Goal: Task Accomplishment & Management: Use online tool/utility

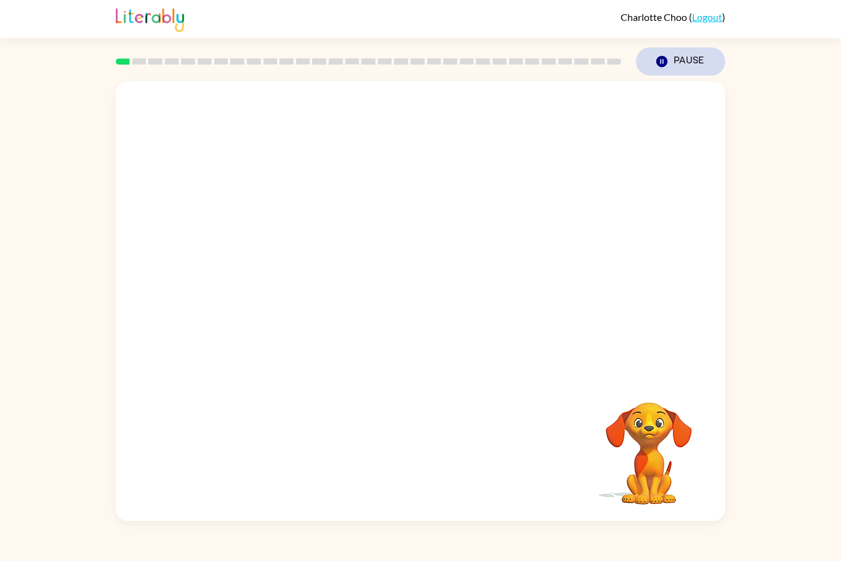
click at [660, 63] on icon "Pause" at bounding box center [662, 62] width 14 height 14
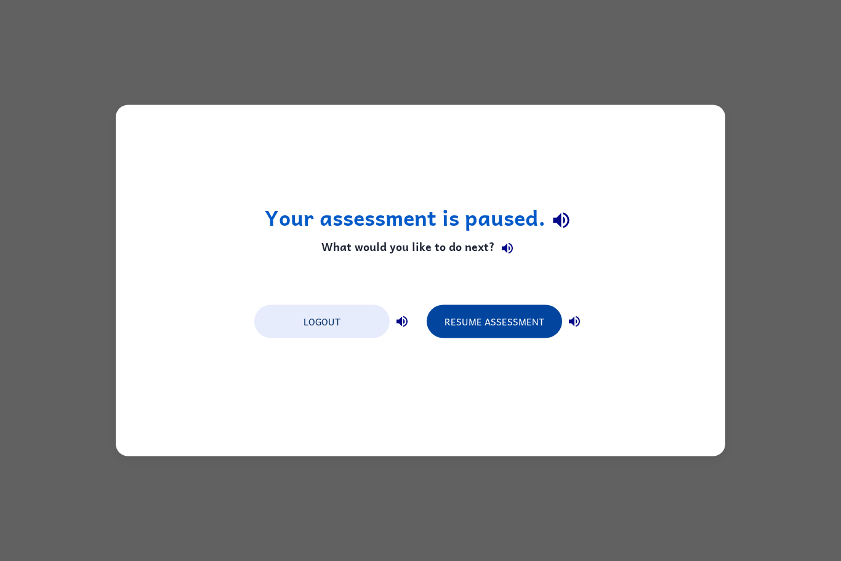
click at [525, 324] on button "Resume Assessment" at bounding box center [493, 321] width 135 height 33
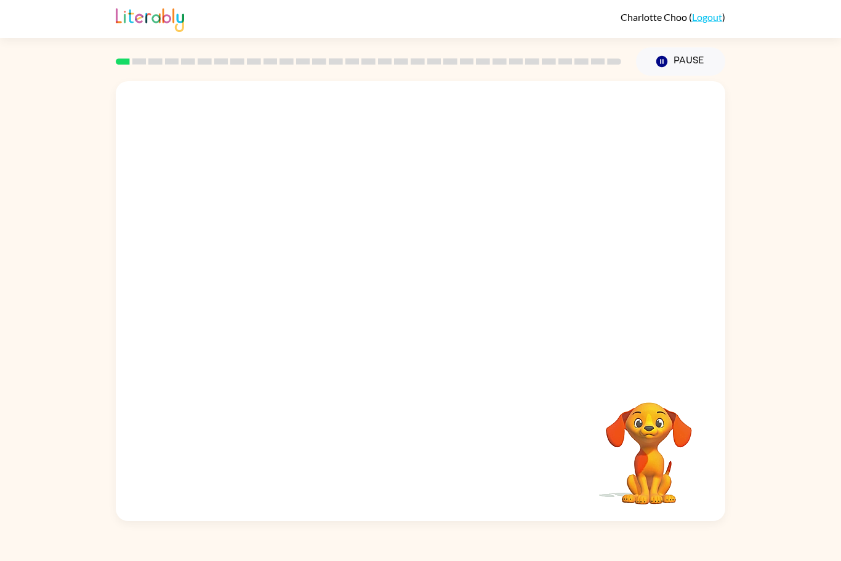
click at [376, 242] on video "Your browser must support playing .mp4 files to use Literably. Please try using…" at bounding box center [420, 228] width 609 height 295
click at [430, 300] on div at bounding box center [420, 307] width 79 height 45
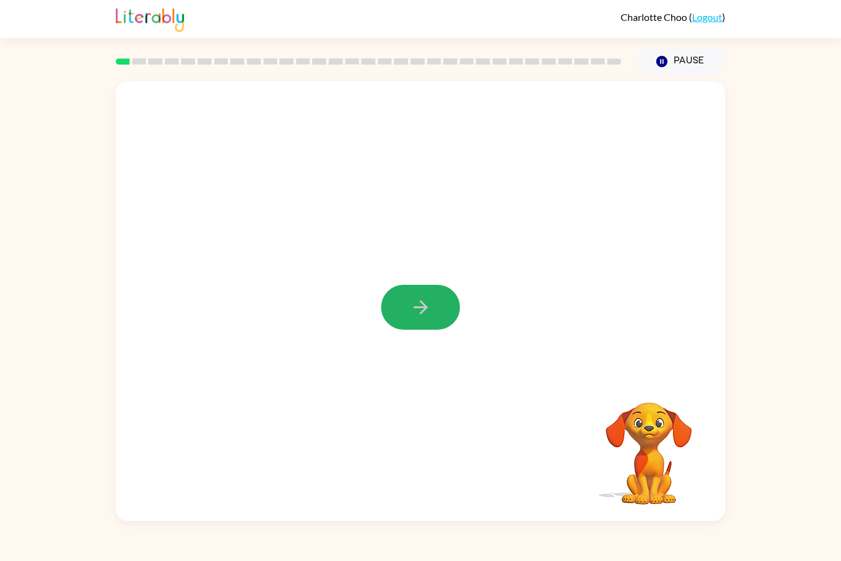
click at [430, 300] on icon "button" at bounding box center [421, 308] width 22 height 22
click at [287, 211] on div at bounding box center [420, 228] width 609 height 295
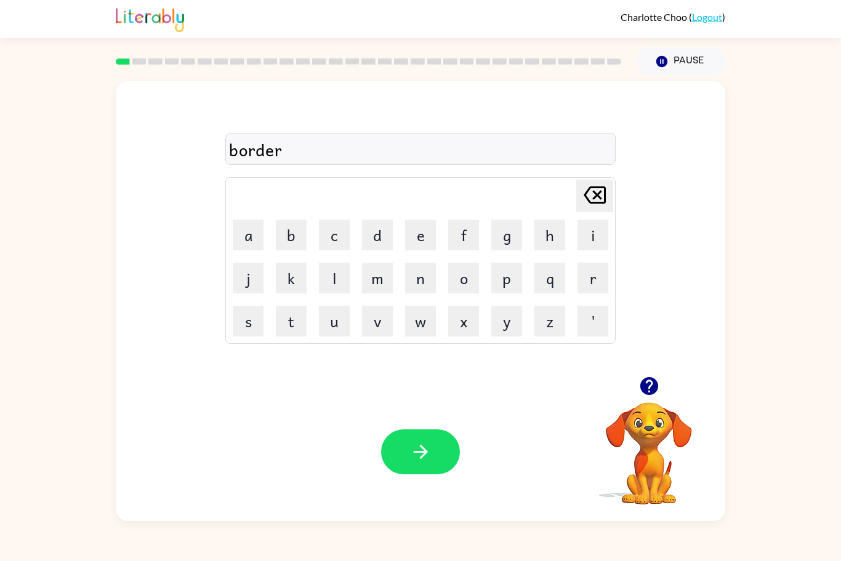
click at [651, 388] on icon "button" at bounding box center [648, 386] width 18 height 18
click at [449, 442] on button "button" at bounding box center [420, 452] width 79 height 45
click at [288, 147] on div at bounding box center [420, 149] width 390 height 32
click at [286, 147] on div at bounding box center [420, 149] width 390 height 32
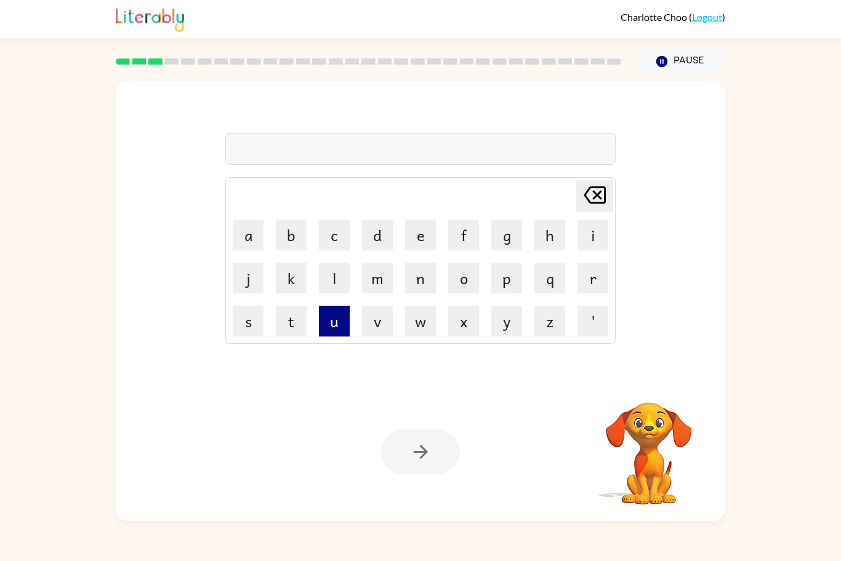
click at [337, 323] on button "u" at bounding box center [334, 321] width 31 height 31
type button "u"
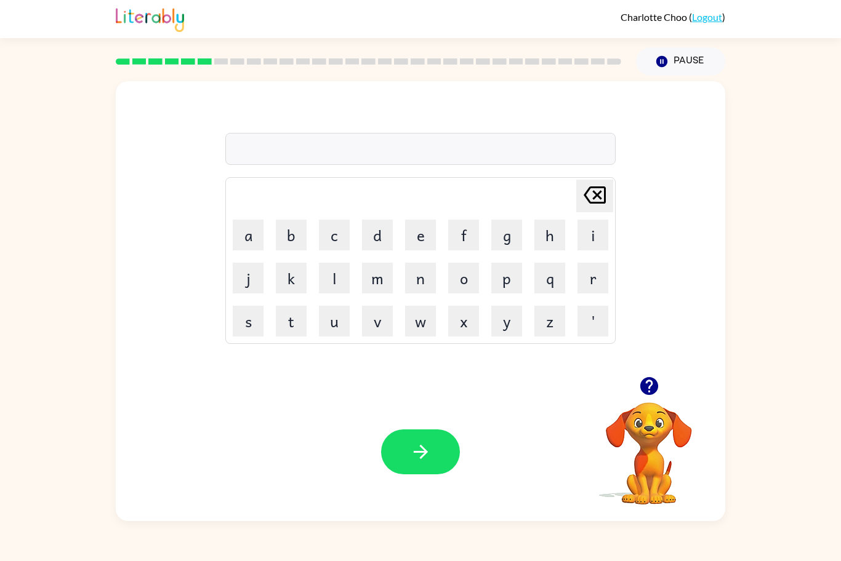
click at [526, 154] on div at bounding box center [420, 149] width 390 height 32
click at [453, 153] on div at bounding box center [420, 149] width 390 height 32
click at [232, 166] on div "[PERSON_NAME] last character input a b c d e f g h i j k l m n o p q r s t u v …" at bounding box center [420, 229] width 390 height 230
click at [277, 129] on div "[PERSON_NAME] last character input a b c d e f g h i j k l m n o p q r s t u v …" at bounding box center [420, 229] width 390 height 230
click at [0, 0] on th-rw4gc "Prediction Hover Speech Dictionary Picture Dictionary Play Pause" at bounding box center [0, 0] width 0 height 0
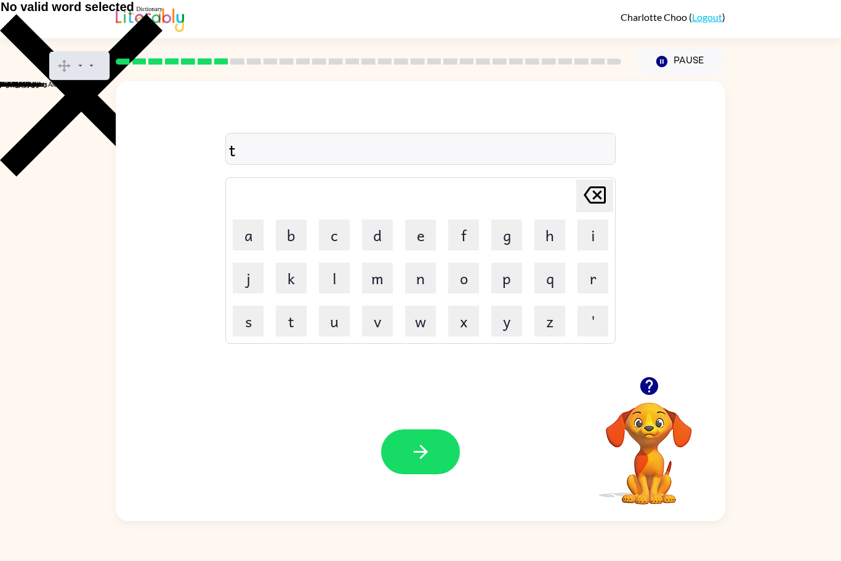
click at [654, 397] on button "button" at bounding box center [648, 385] width 31 height 31
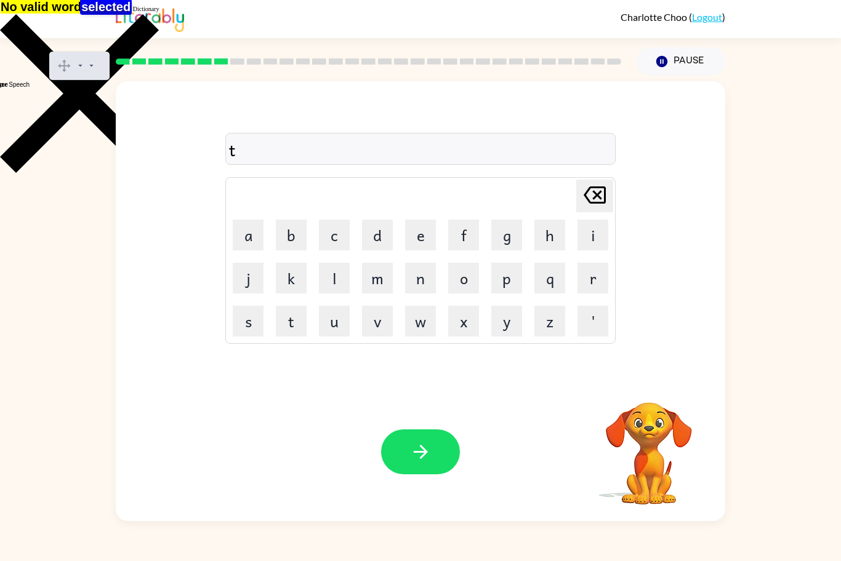
click at [159, 167] on gw-iconbutton "Close" at bounding box center [79, 170] width 159 height 7
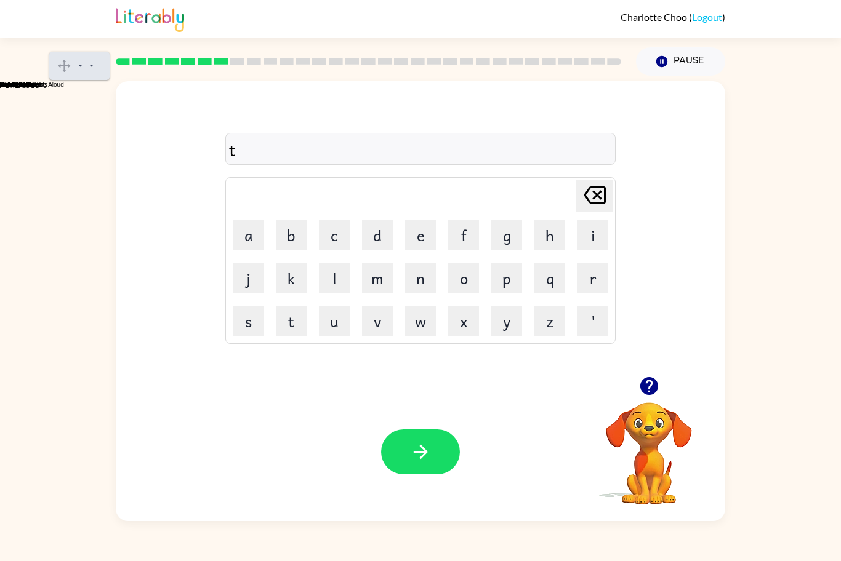
click at [87, 65] on gw-toolbarbutton "Picture Dictionary" at bounding box center [87, 68] width 0 height 7
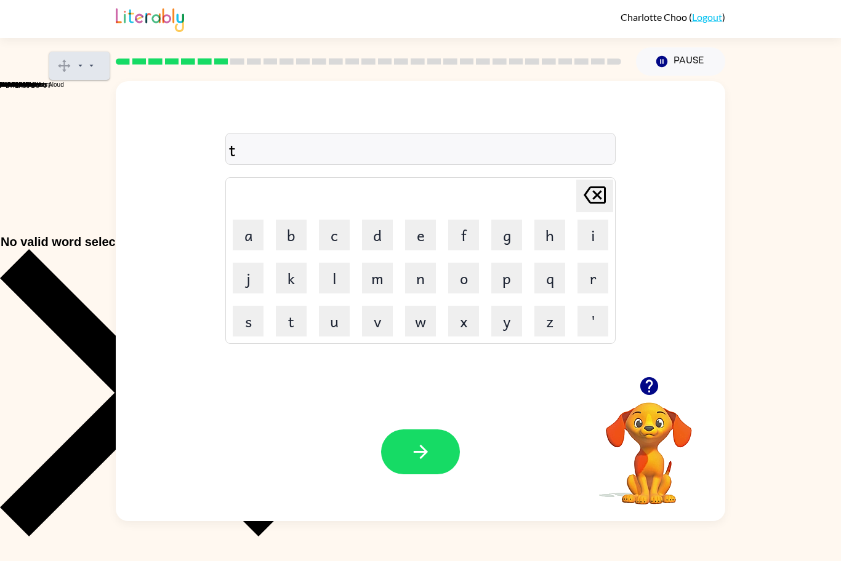
click at [96, 65] on gw-svg "Practice Reading Aloud" at bounding box center [96, 68] width 0 height 7
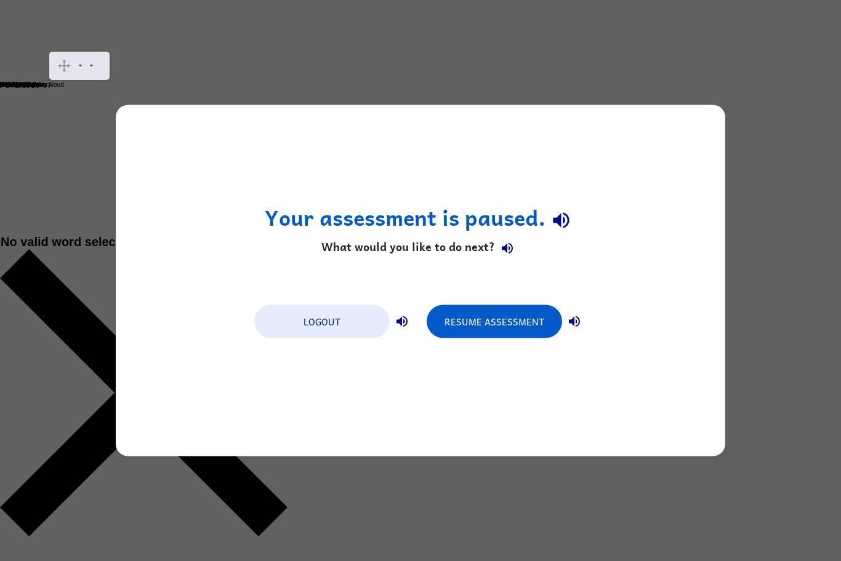
click at [399, 265] on div "Your assessment is paused. What would you like to do next? Logout Resume Assess…" at bounding box center [420, 280] width 609 height 351
click at [287, 531] on gw-iconbutton "Close" at bounding box center [143, 534] width 287 height 7
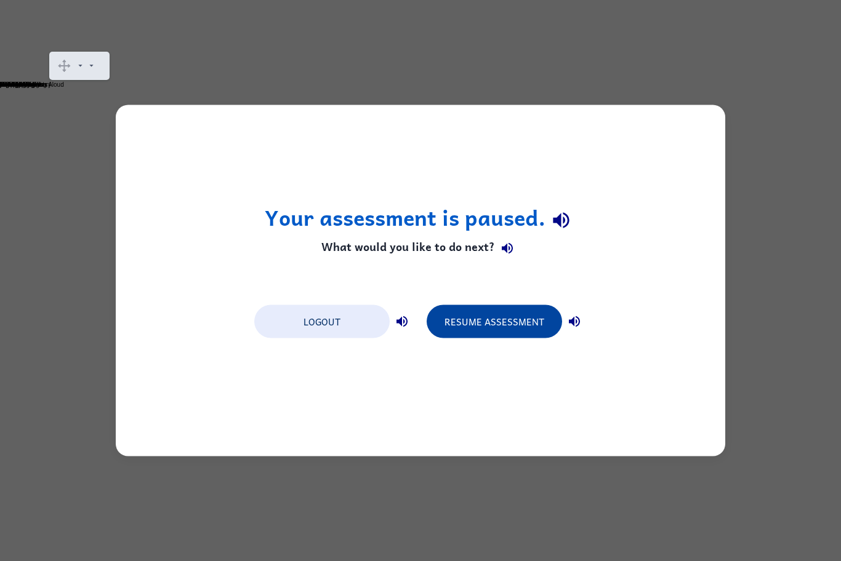
click at [535, 319] on button "Resume Assessment" at bounding box center [493, 321] width 135 height 33
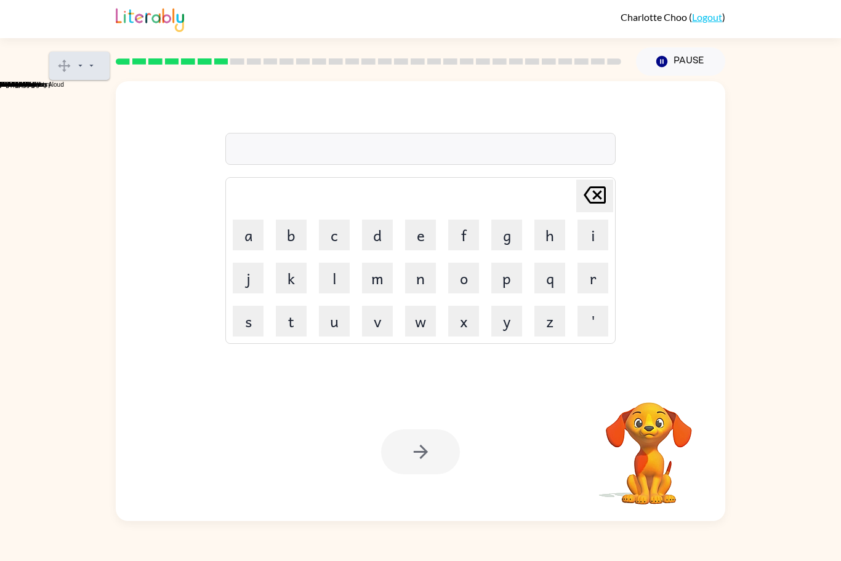
click at [87, 65] on gw-toolbarbutton "Play" at bounding box center [87, 68] width 0 height 7
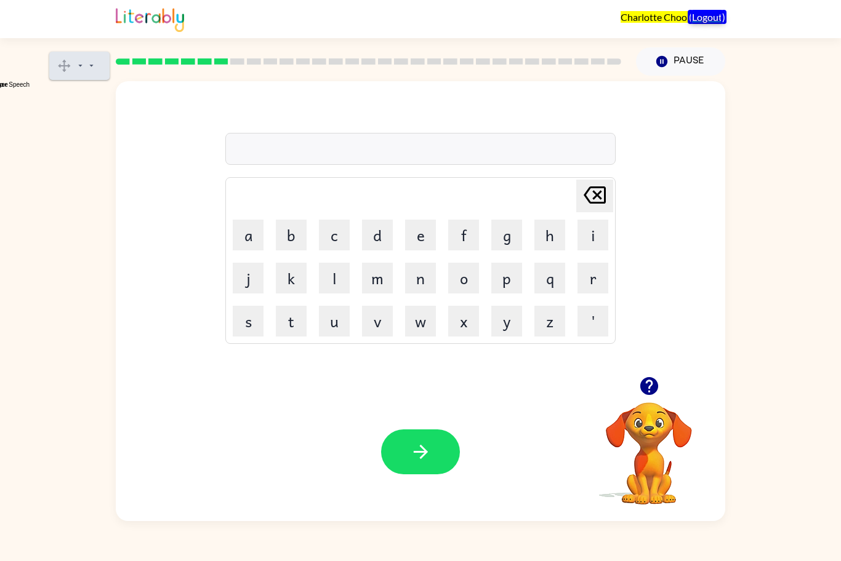
click at [87, 65] on gw-toolbarbutton "Play" at bounding box center [87, 68] width 0 height 7
click at [645, 377] on icon "button" at bounding box center [649, 386] width 22 height 22
click at [110, 66] on gw-iconbutton "More" at bounding box center [110, 66] width 0 height 0
click at [645, 106] on div "[PERSON_NAME] last character input a b c d e f g h i j k l m n o p q r s t u v …" at bounding box center [420, 228] width 609 height 295
click at [337, 139] on div at bounding box center [420, 149] width 390 height 32
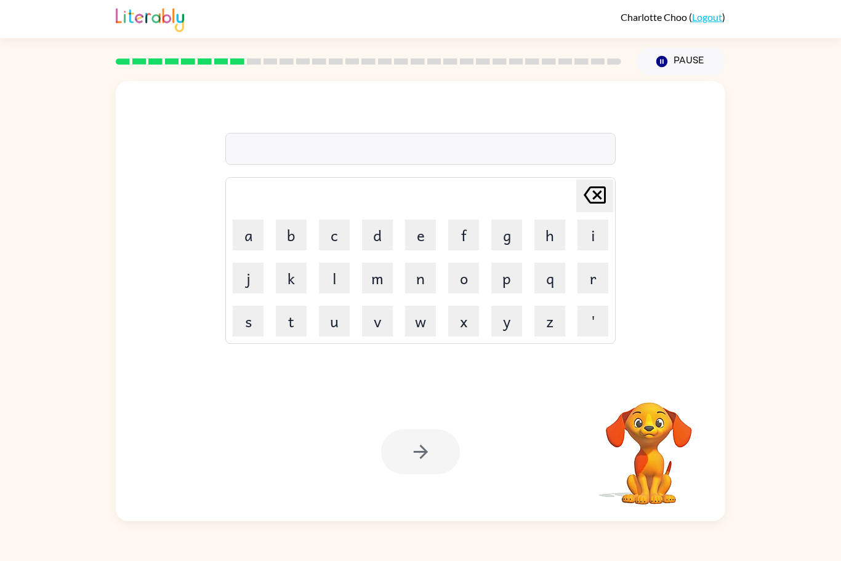
click at [222, 62] on rect at bounding box center [221, 61] width 14 height 6
click at [240, 58] on rect at bounding box center [237, 61] width 14 height 6
click at [714, 18] on link "Logout" at bounding box center [707, 17] width 30 height 12
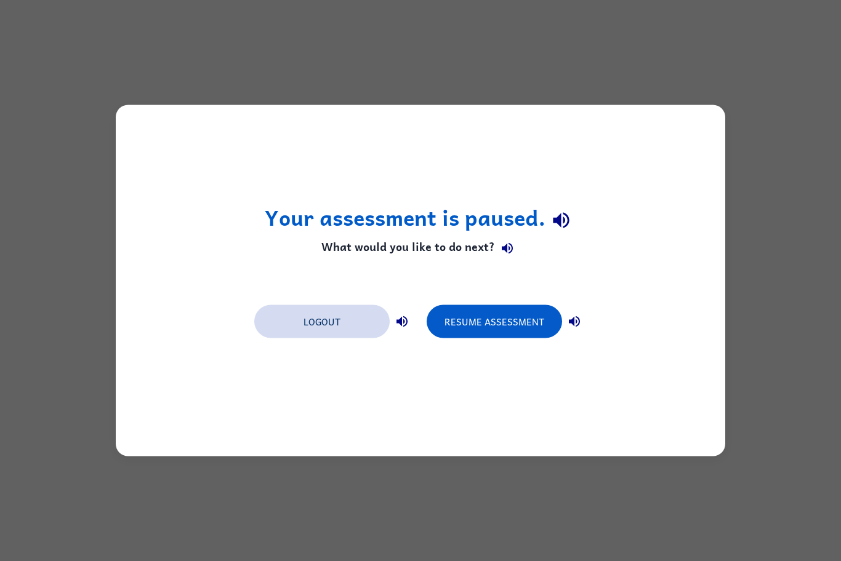
click at [289, 320] on button "Logout" at bounding box center [321, 321] width 135 height 33
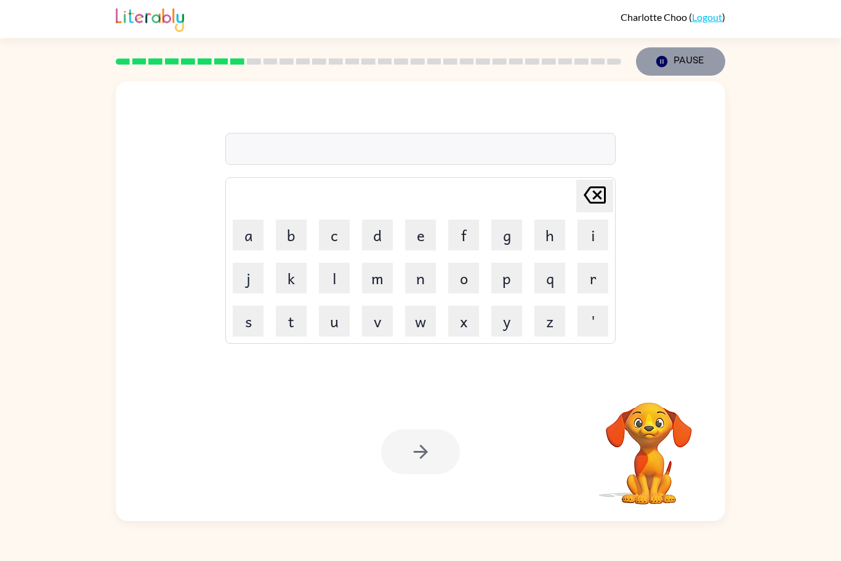
click at [655, 65] on icon "Pause" at bounding box center [662, 62] width 14 height 14
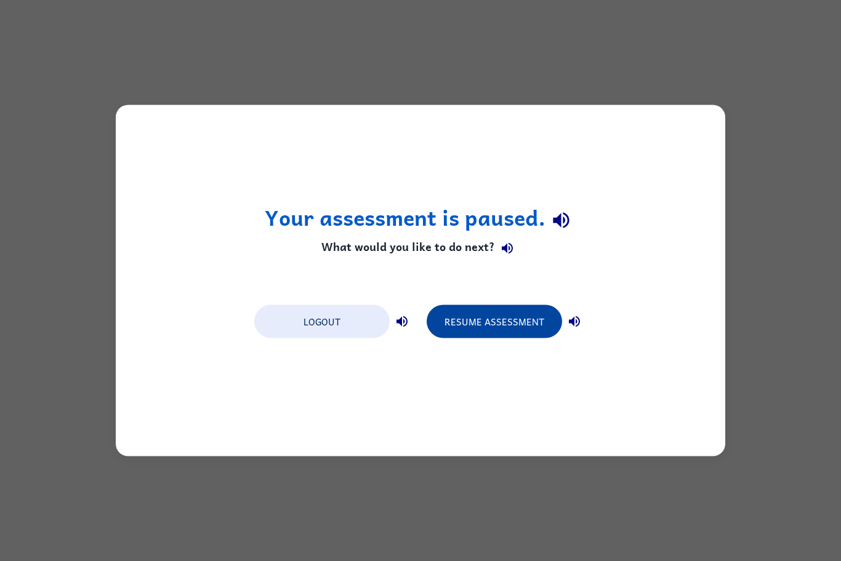
click at [456, 308] on button "Resume Assessment" at bounding box center [493, 321] width 135 height 33
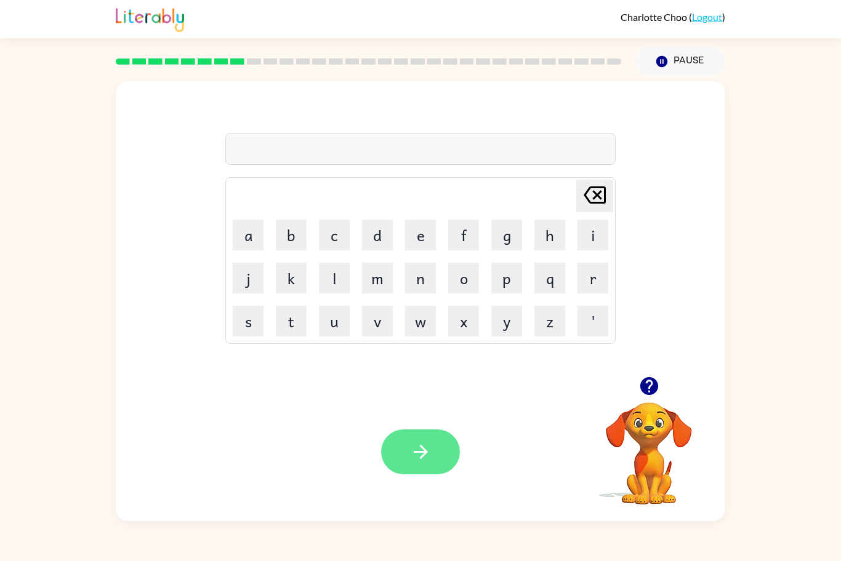
click at [410, 455] on icon "button" at bounding box center [421, 452] width 22 height 22
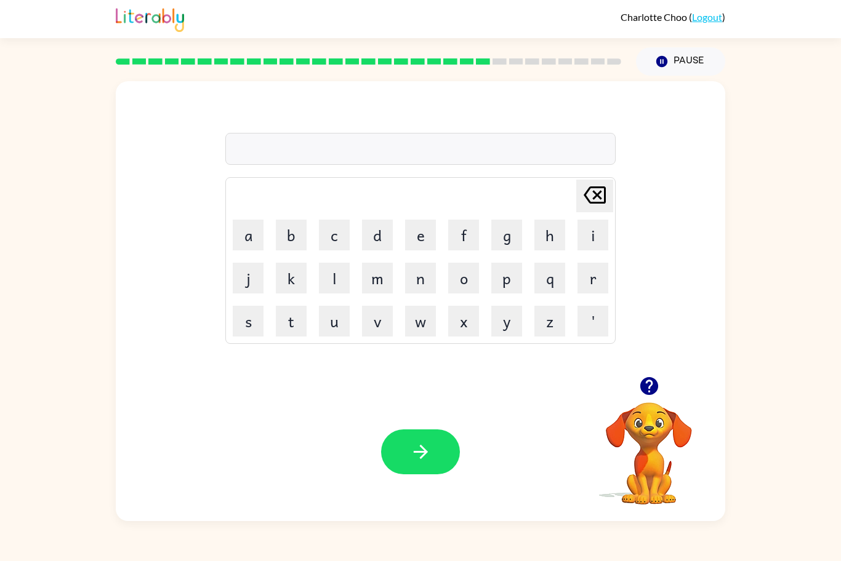
click at [656, 393] on icon "button" at bounding box center [649, 386] width 22 height 22
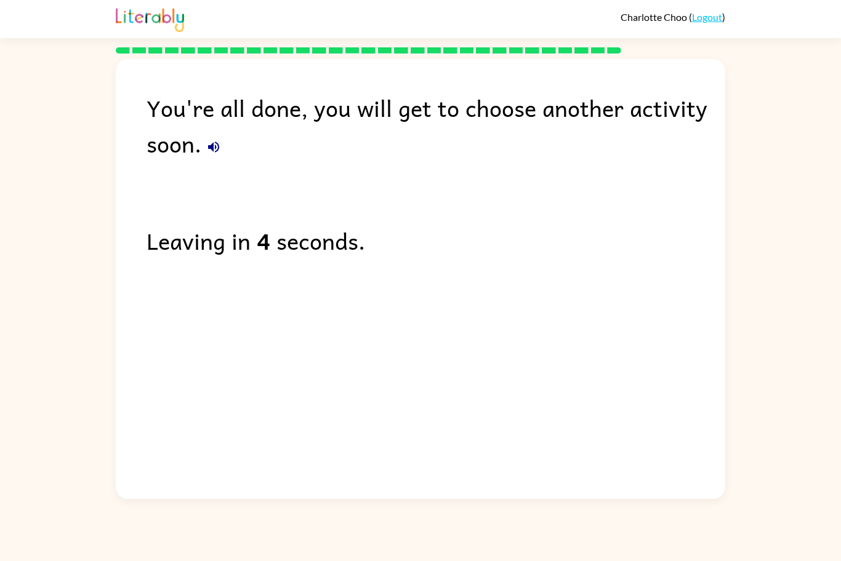
click at [214, 146] on icon "button" at bounding box center [213, 147] width 15 height 15
